Goal: Navigation & Orientation: Find specific page/section

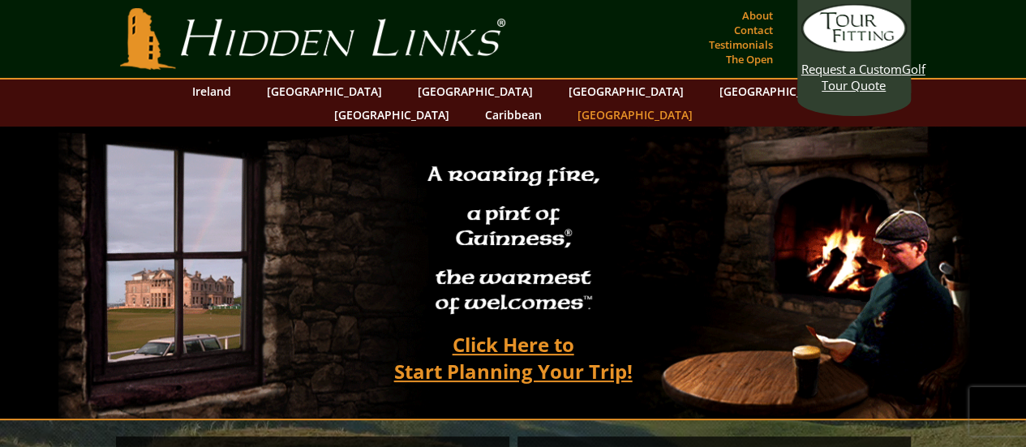
click at [701, 103] on link "[GEOGRAPHIC_DATA]" at bounding box center [634, 115] width 131 height 24
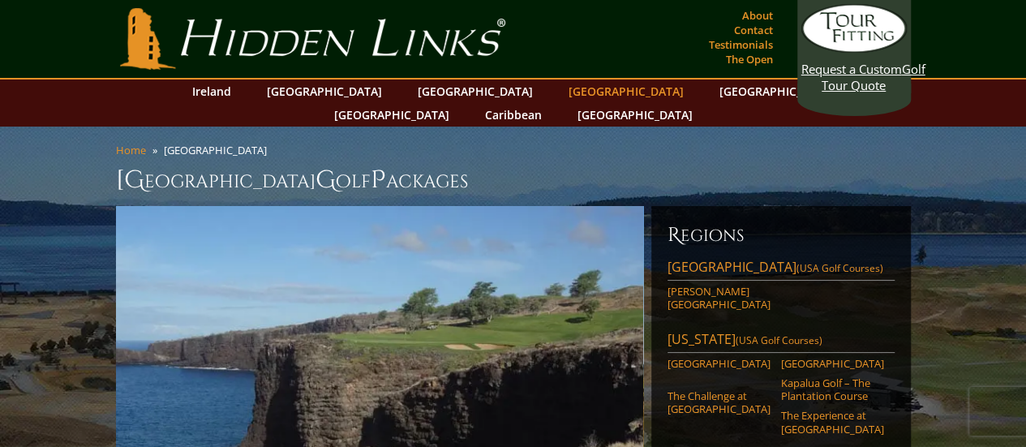
click at [561, 88] on link "[GEOGRAPHIC_DATA]" at bounding box center [626, 91] width 131 height 24
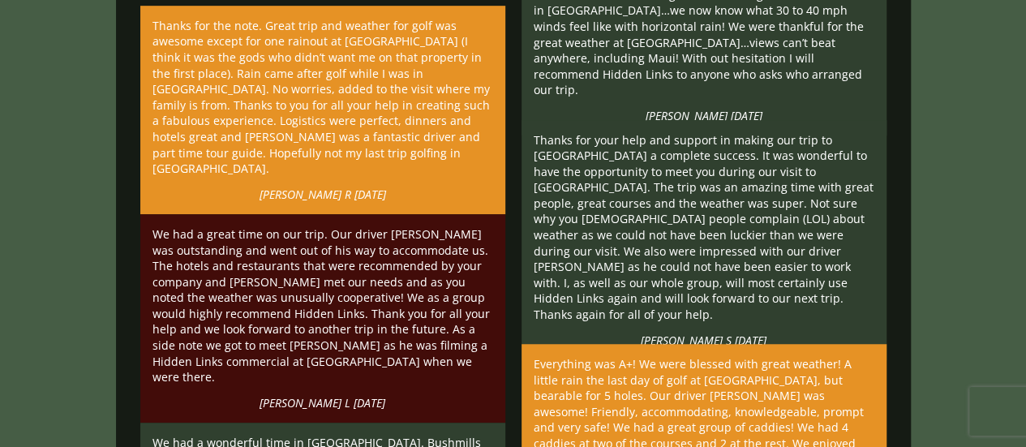
scroll to position [3894, 0]
